Goal: Transaction & Acquisition: Book appointment/travel/reservation

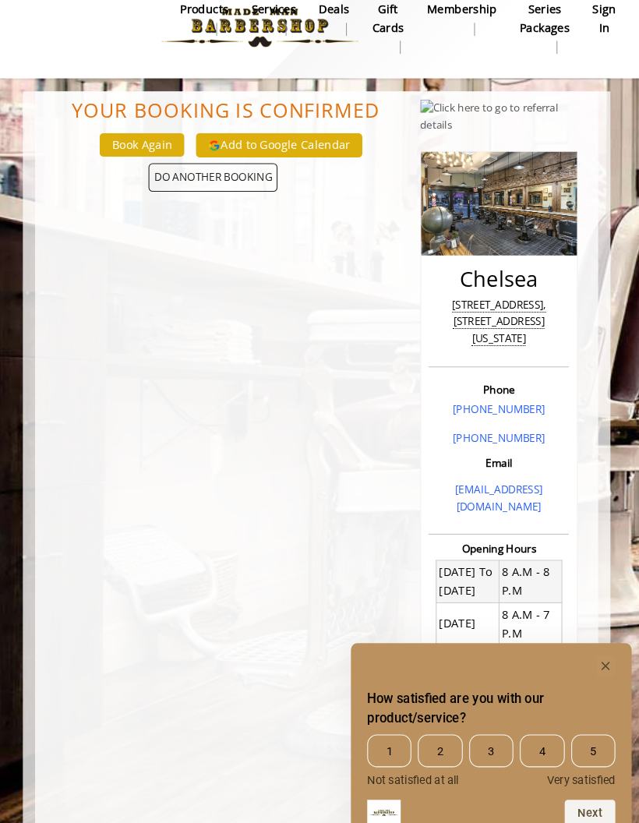
click at [223, 178] on span "DO ANOTHER BOOKING" at bounding box center [220, 191] width 123 height 27
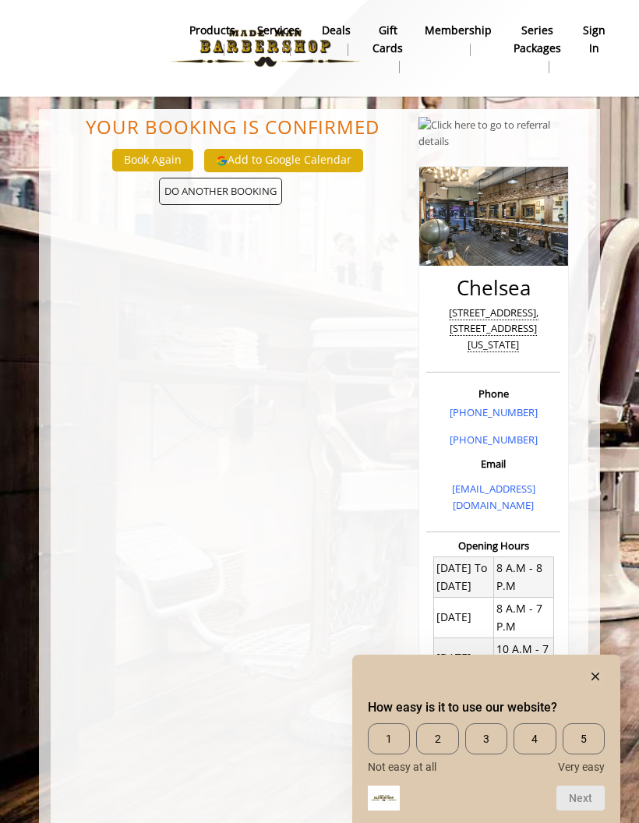
click at [604, 667] on rect "Hide survey" at bounding box center [595, 676] width 19 height 19
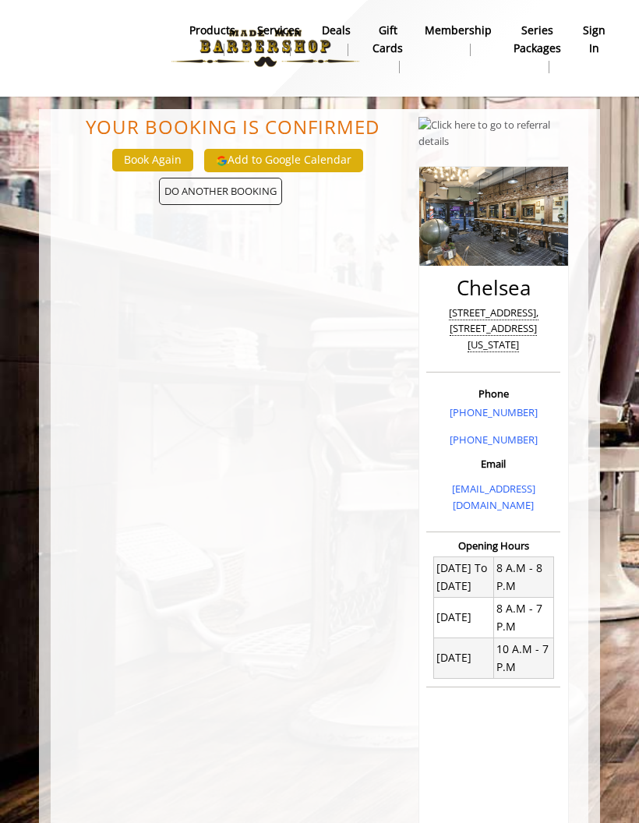
click at [306, 42] on link "Services" at bounding box center [278, 39] width 65 height 41
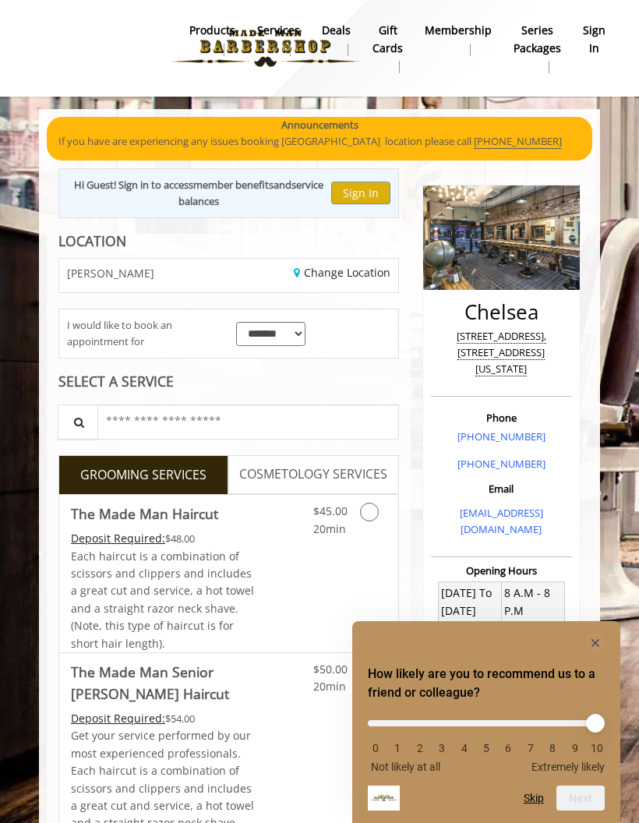
click at [603, 637] on rect "Hide survey" at bounding box center [595, 643] width 19 height 19
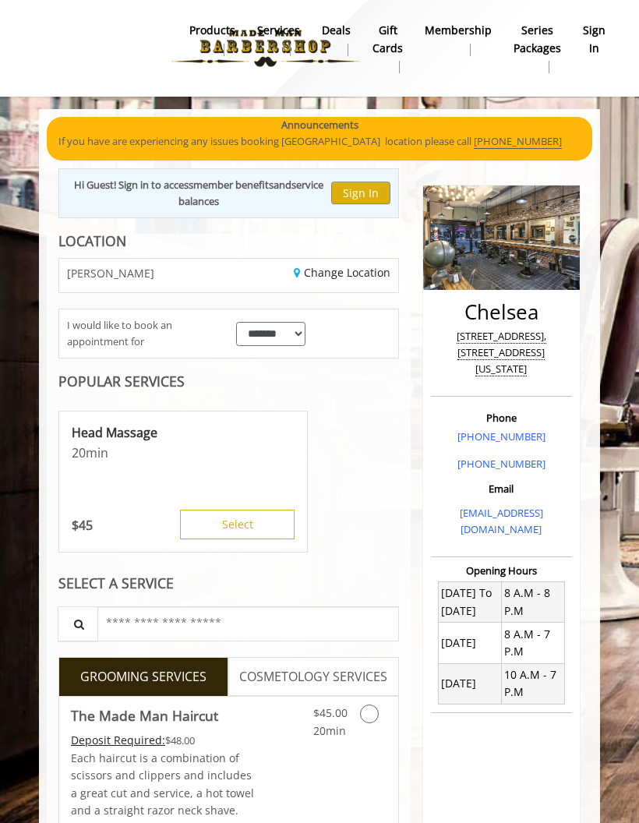
click at [228, 268] on div "CHELSEA" at bounding box center [138, 276] width 181 height 34
click at [310, 276] on link "Change Location" at bounding box center [342, 272] width 97 height 15
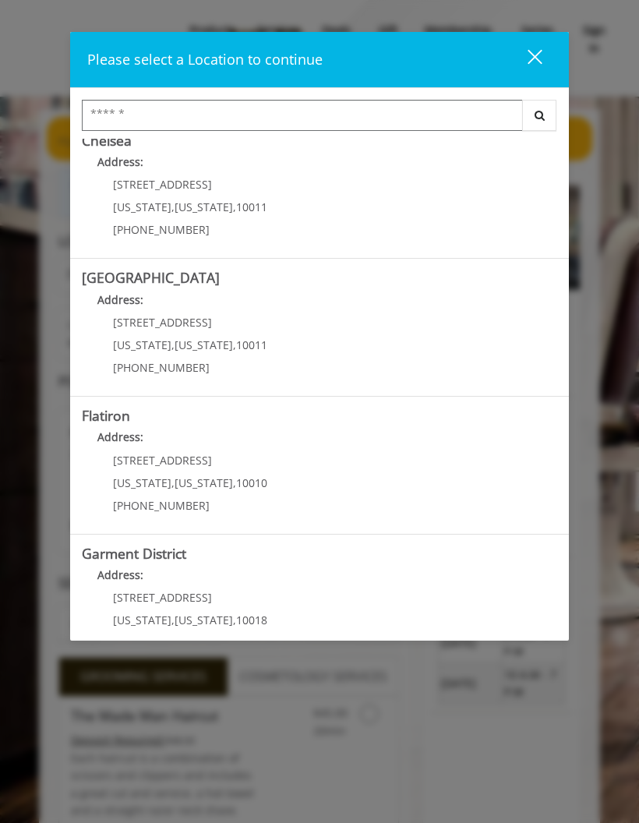
scroll to position [154, 0]
click at [182, 579] on District "Address:" at bounding box center [320, 580] width 476 height 25
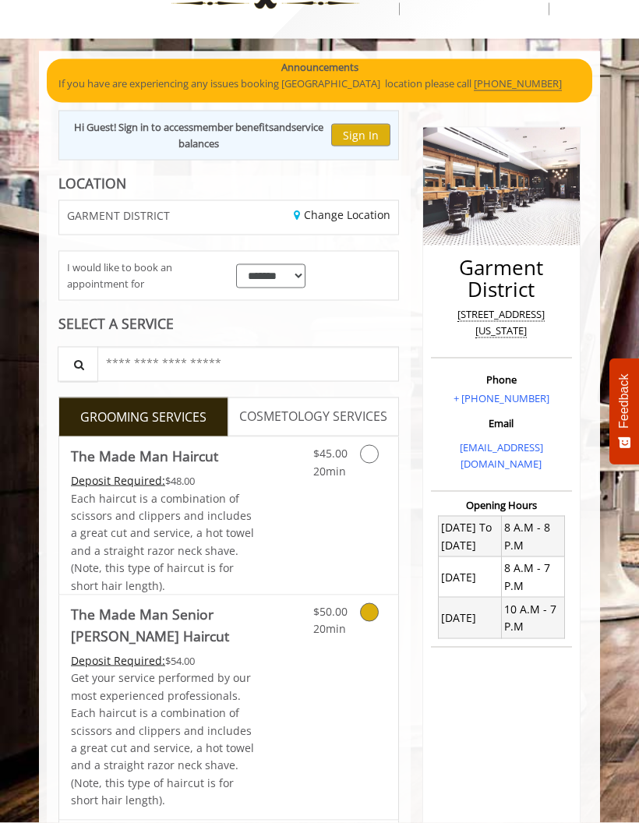
click at [374, 603] on icon "Grooming services" at bounding box center [369, 612] width 19 height 19
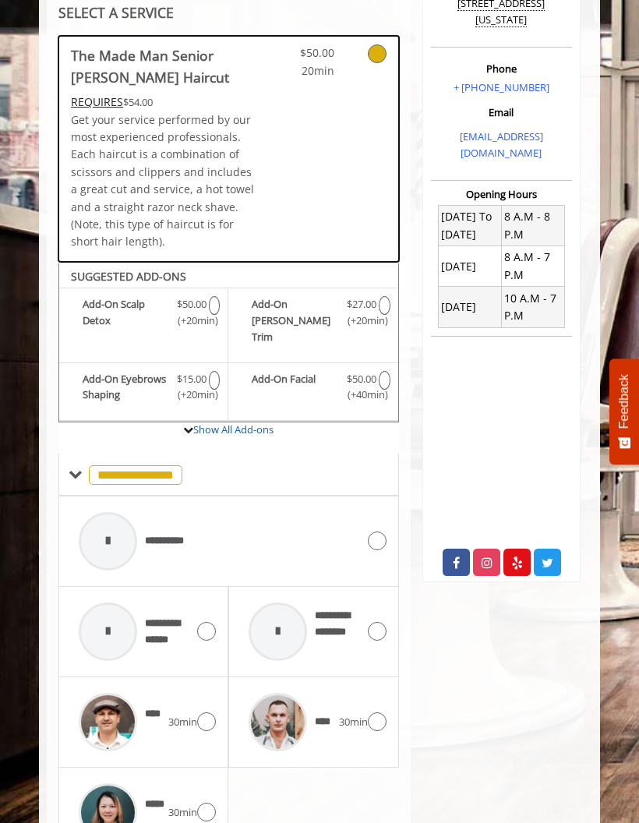
scroll to position [430, 0]
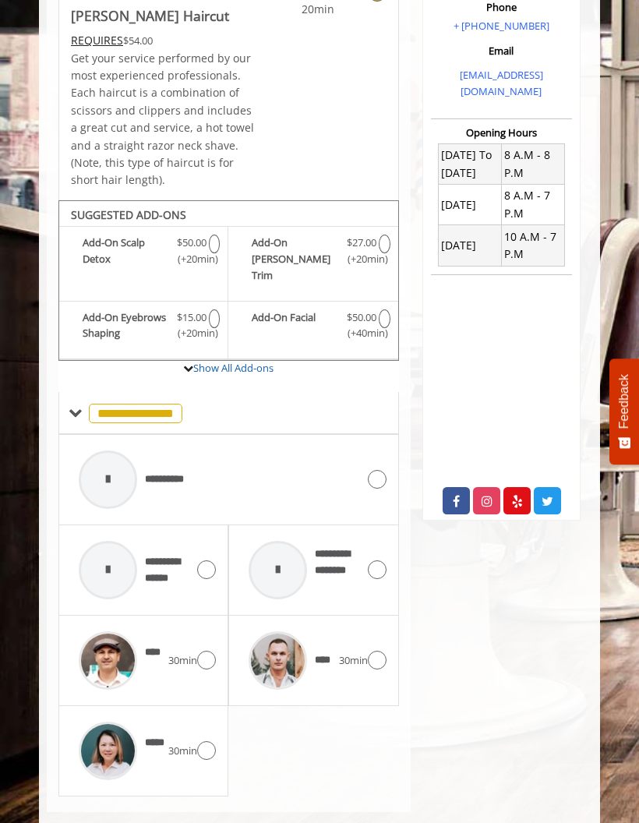
click at [382, 651] on icon at bounding box center [377, 660] width 19 height 19
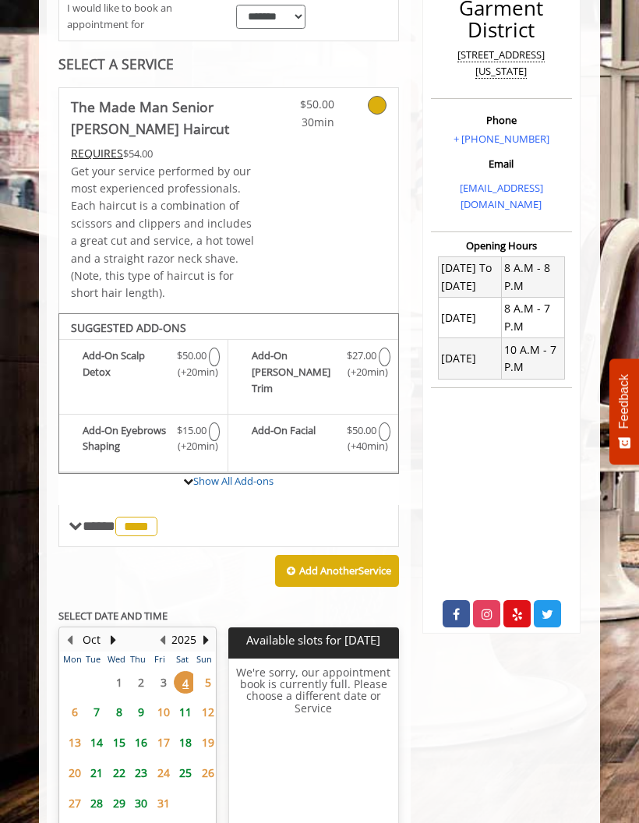
scroll to position [362, 0]
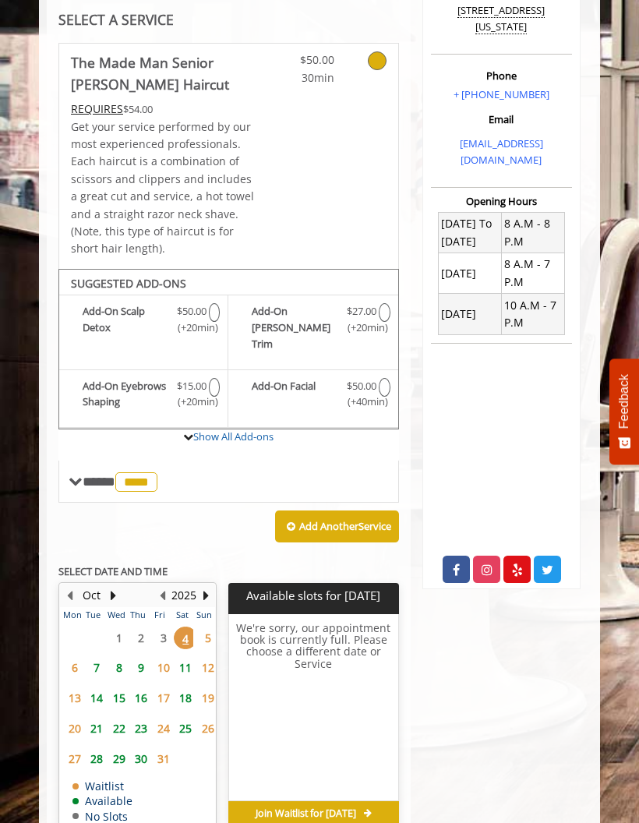
click at [200, 627] on span "5" at bounding box center [207, 638] width 23 height 23
